Goal: Transaction & Acquisition: Purchase product/service

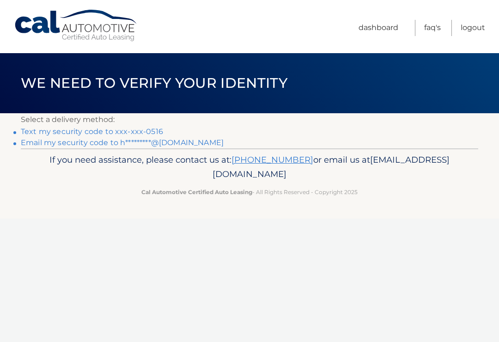
click at [152, 132] on link "Text my security code to xxx-xxx-0516" at bounding box center [92, 131] width 142 height 9
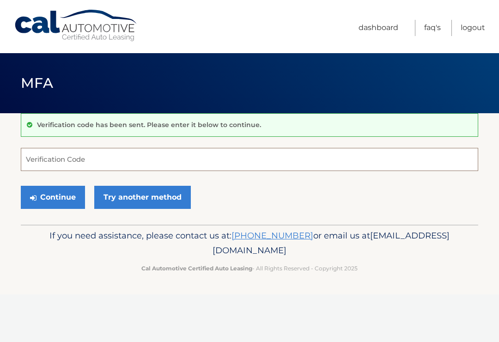
click at [112, 161] on input "Verification Code" at bounding box center [249, 159] width 457 height 23
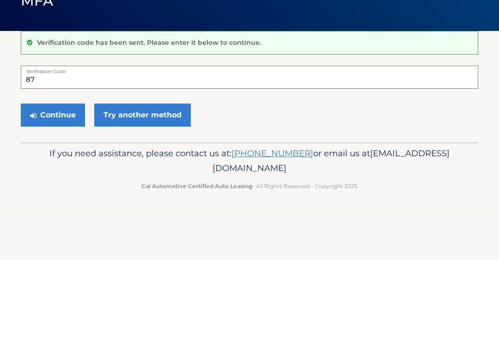
type input "8"
type input "184731"
click at [58, 186] on button "Continue" at bounding box center [53, 197] width 64 height 23
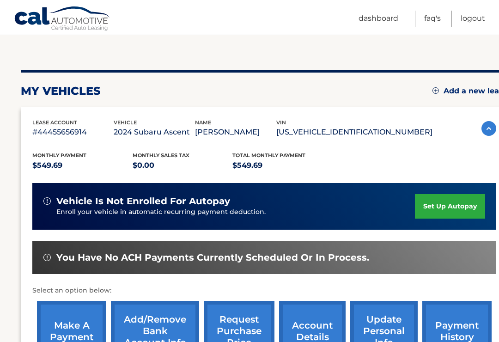
scroll to position [85, 0]
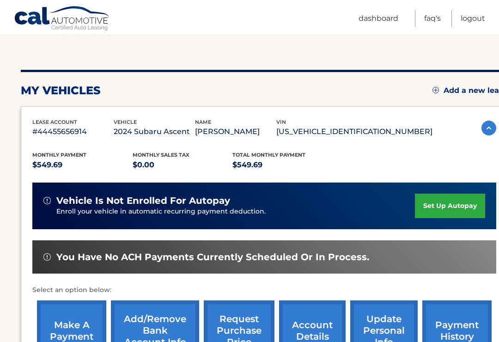
click at [80, 319] on link "make a payment" at bounding box center [71, 331] width 69 height 61
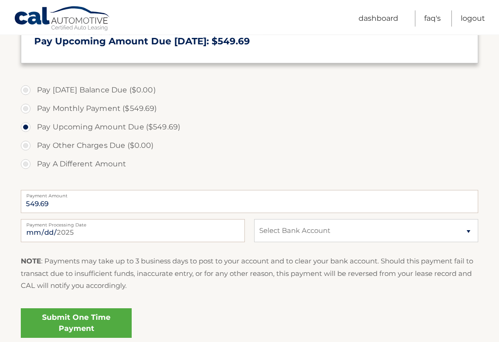
scroll to position [240, 0]
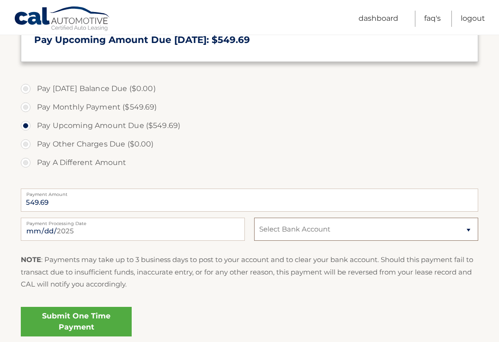
click at [466, 230] on select "Select Bank Account Checking CITIZENS BANK NA *****4088 Checking JPMORGAN CHASE…" at bounding box center [366, 229] width 224 height 23
select select "YmFmZjU2MWItZTMyMC00ODY4LTkyNDYtZmYwMDBhODdiZjJl"
click at [85, 314] on link "Submit One Time Payment" at bounding box center [76, 322] width 111 height 30
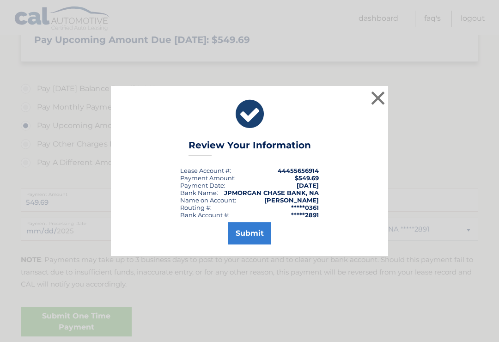
click at [255, 237] on button "Submit" at bounding box center [249, 233] width 43 height 22
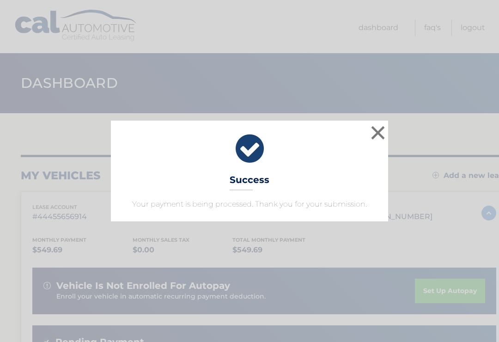
click at [376, 133] on button "×" at bounding box center [378, 132] width 18 height 18
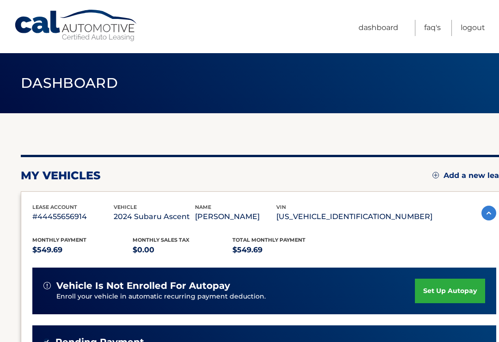
click at [473, 32] on link "Logout" at bounding box center [472, 28] width 24 height 16
